Goal: Find specific page/section: Find specific page/section

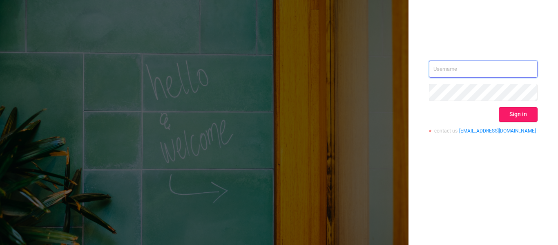
type input "[EMAIL_ADDRESS][DOMAIN_NAME]"
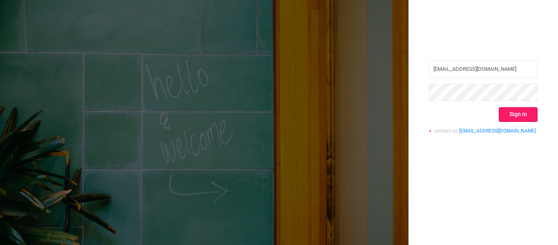
click at [528, 111] on button "Sign in" at bounding box center [518, 114] width 39 height 15
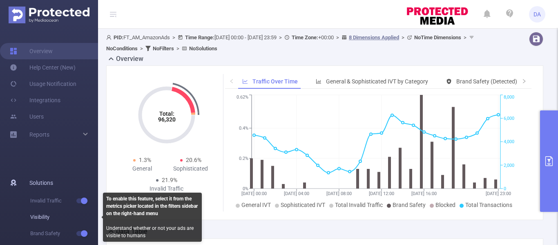
click at [38, 218] on span "Visibility" at bounding box center [64, 217] width 68 height 16
click at [39, 216] on span "Visibility" at bounding box center [64, 217] width 68 height 16
click at [43, 216] on span "Visibility" at bounding box center [64, 217] width 68 height 16
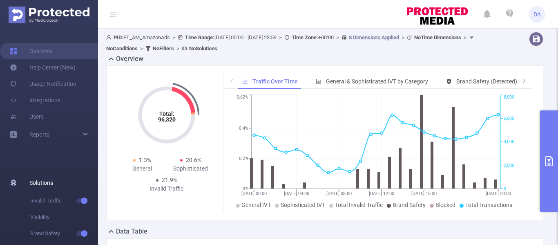
click at [38, 182] on span "Solutions" at bounding box center [41, 182] width 24 height 16
click at [47, 82] on link "Usage Notification" at bounding box center [43, 84] width 67 height 16
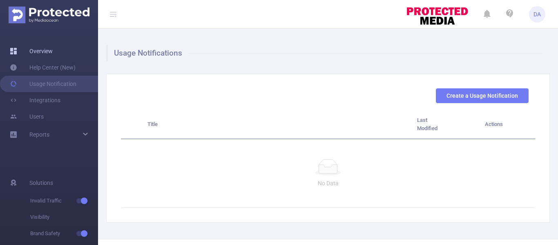
click at [46, 53] on link "Overview" at bounding box center [31, 51] width 43 height 16
